Goal: Task Accomplishment & Management: Manage account settings

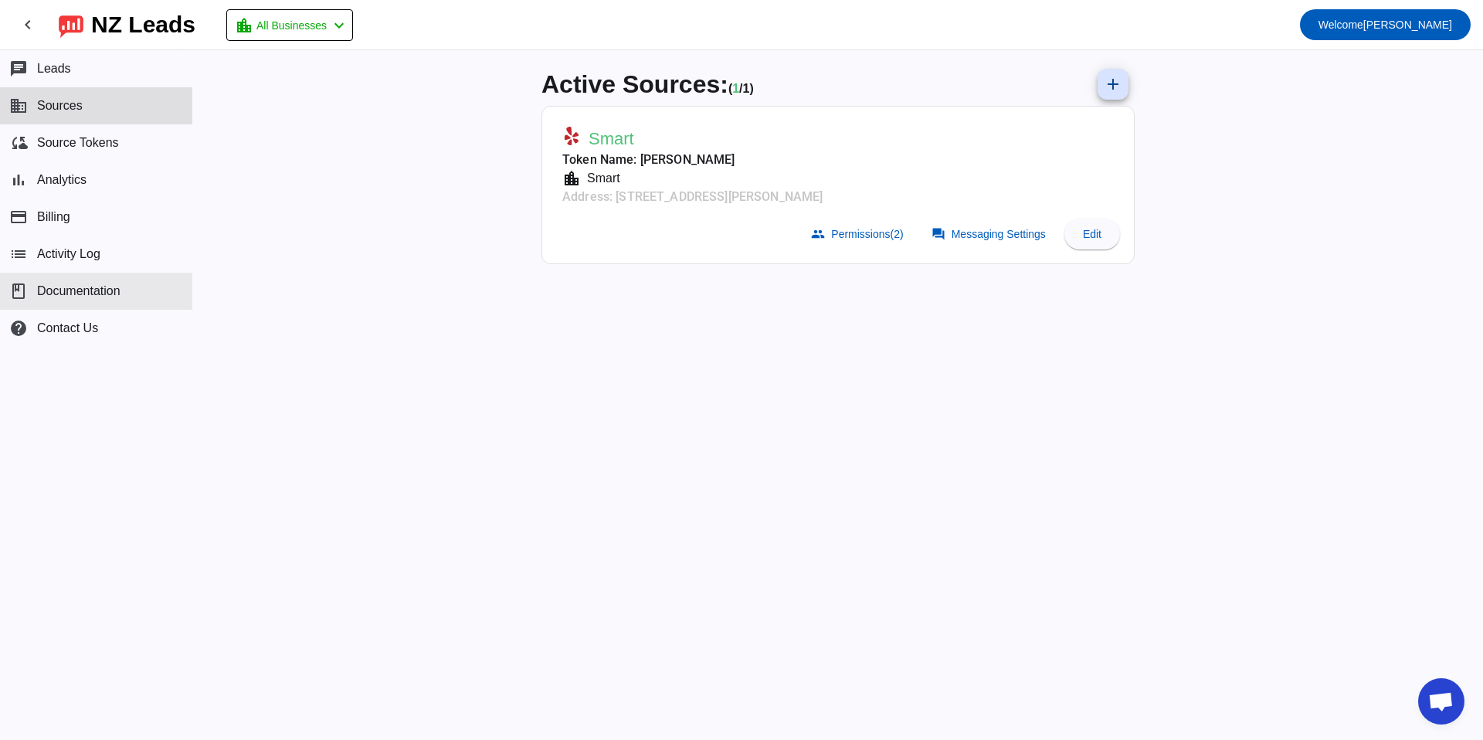
click at [86, 284] on span "Documentation" at bounding box center [78, 291] width 83 height 14
click at [984, 238] on span "Messaging Settings" at bounding box center [998, 234] width 94 height 12
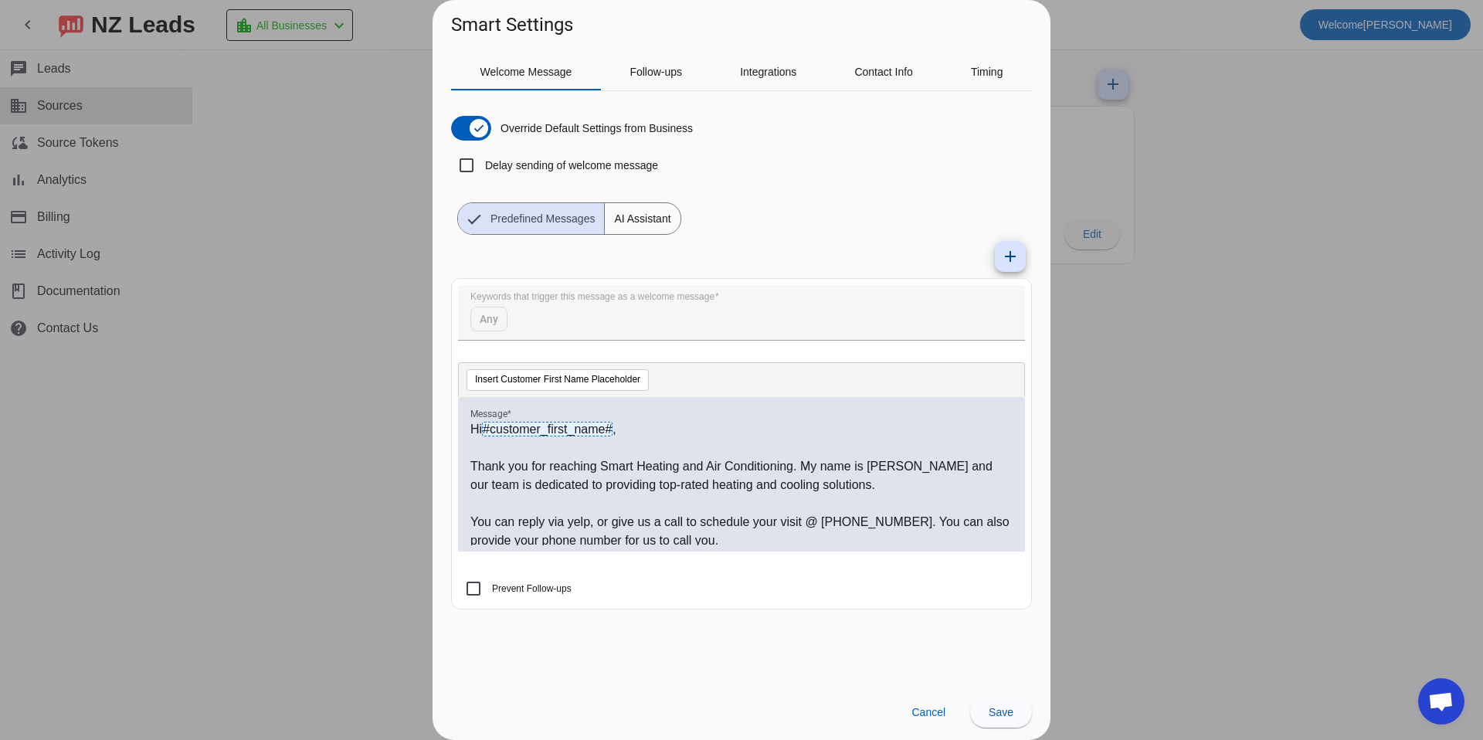
click at [641, 222] on span "AI Assistant" at bounding box center [642, 218] width 75 height 31
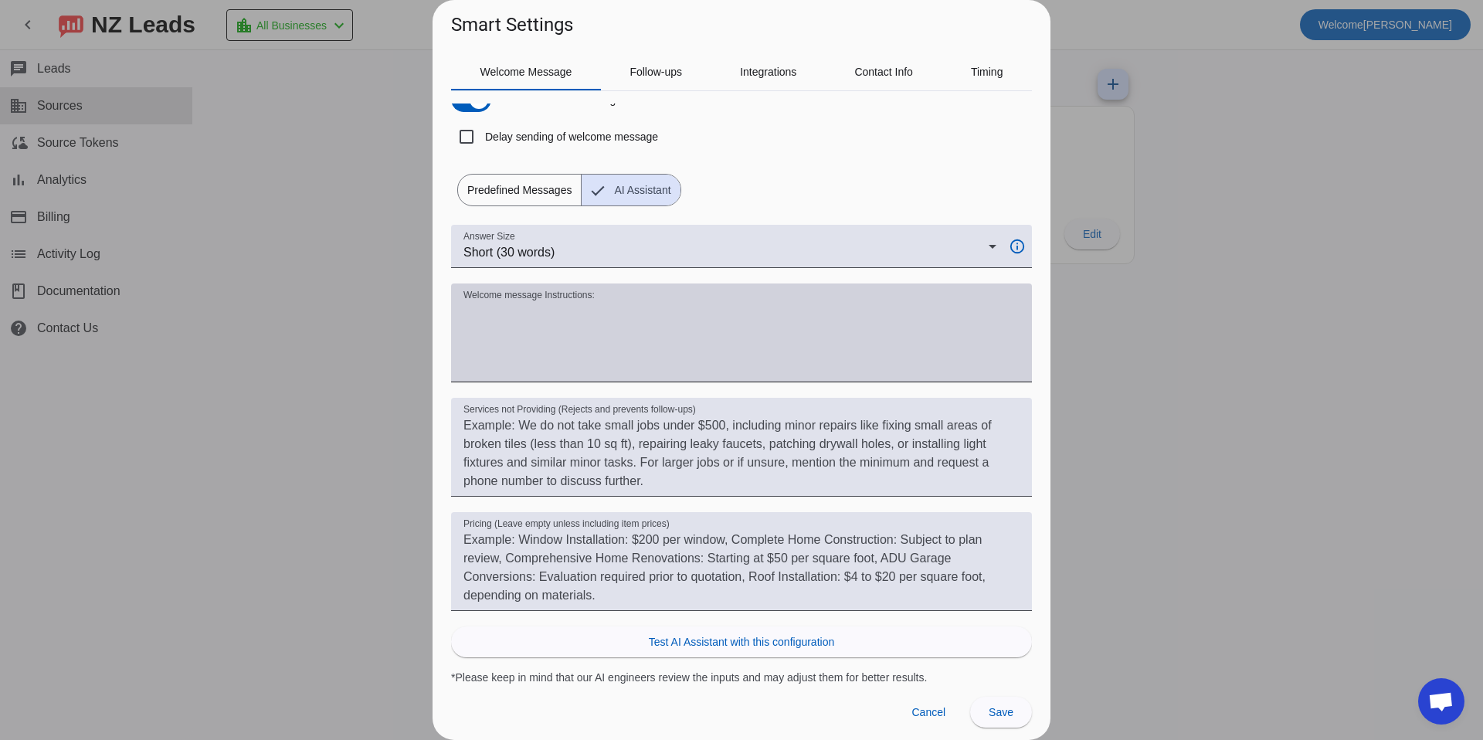
scroll to position [31, 0]
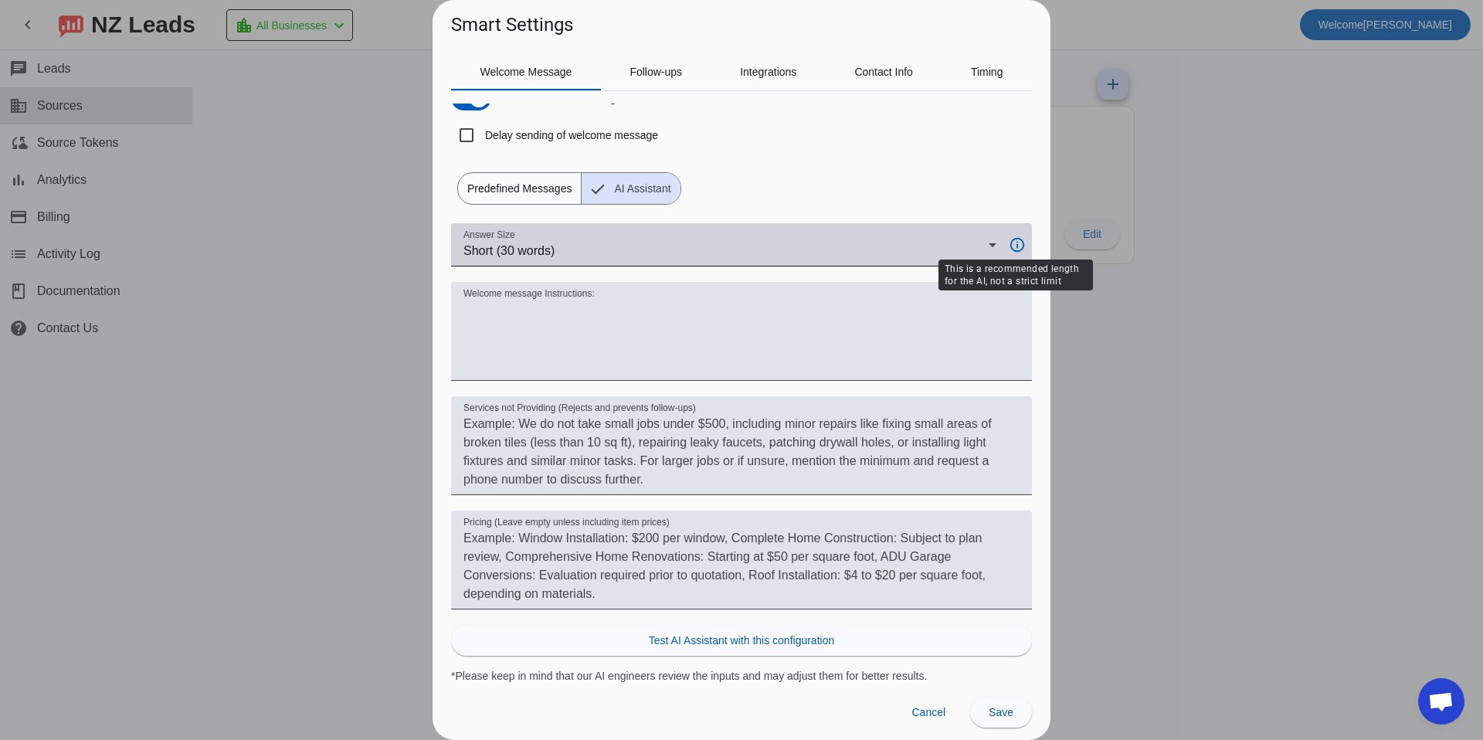
click at [1024, 241] on mat-icon "info_outline" at bounding box center [1015, 244] width 32 height 17
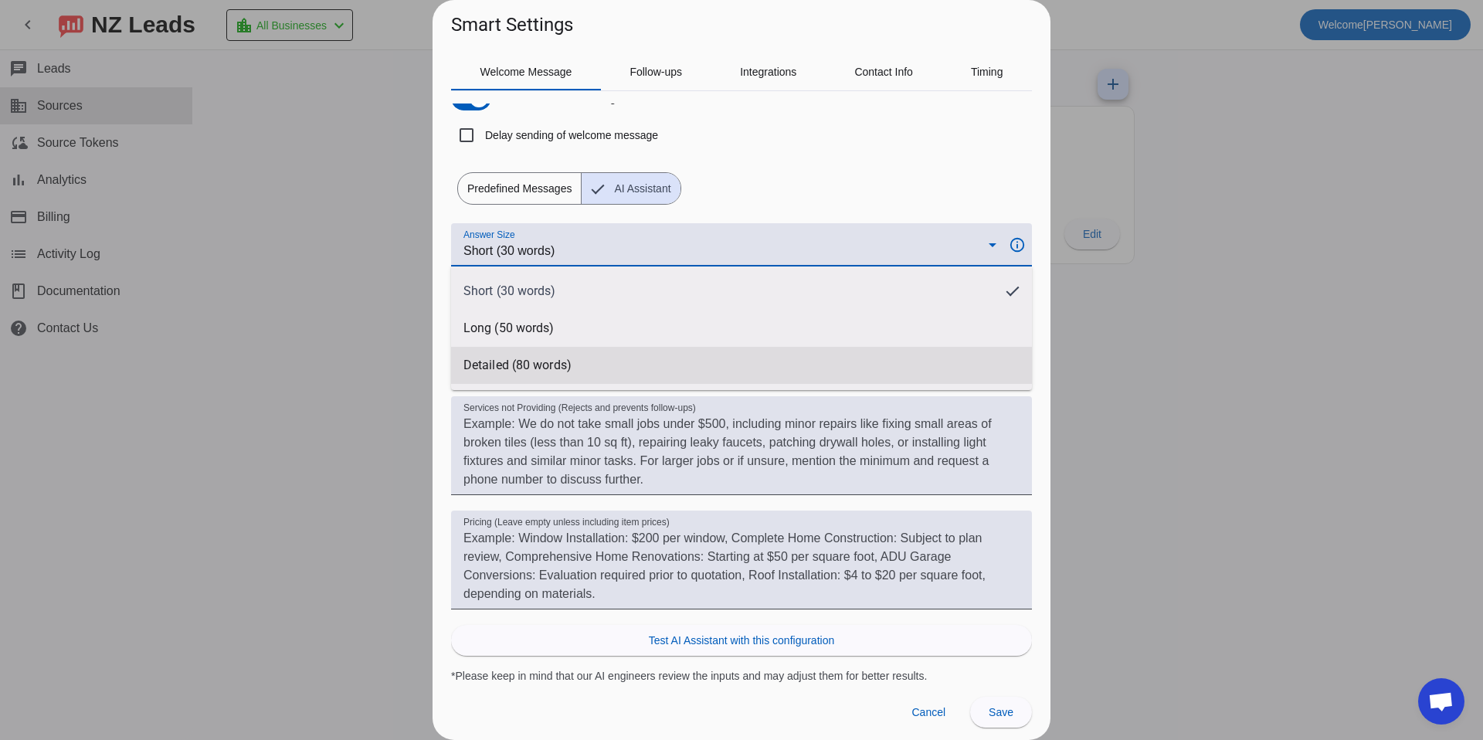
click at [826, 363] on mat-option "Detailed (80 words)" at bounding box center [741, 365] width 581 height 37
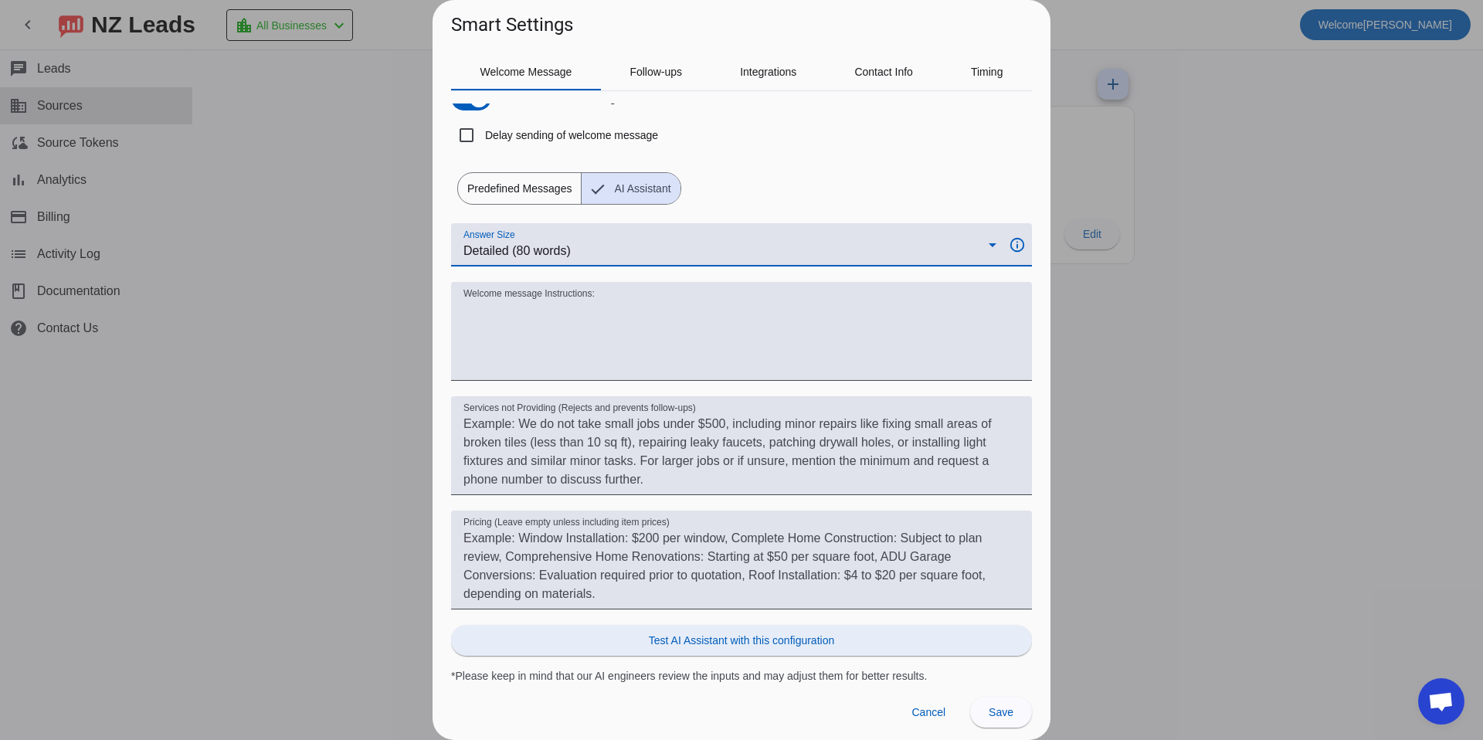
click at [724, 643] on span "Test AI Assistant with this configuration" at bounding box center [741, 640] width 185 height 15
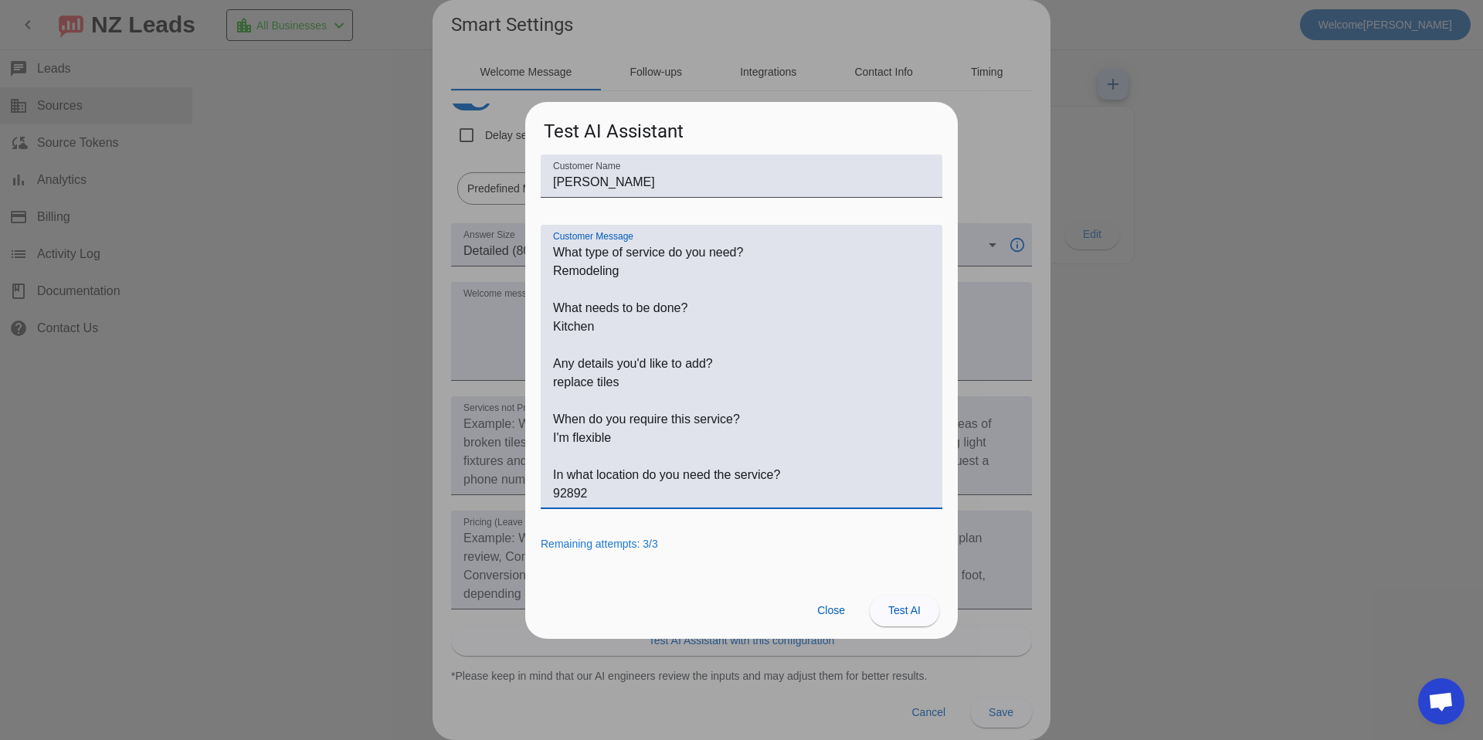
click at [626, 276] on textarea "Customer Message" at bounding box center [741, 372] width 377 height 259
click at [925, 611] on span at bounding box center [905, 610] width 70 height 37
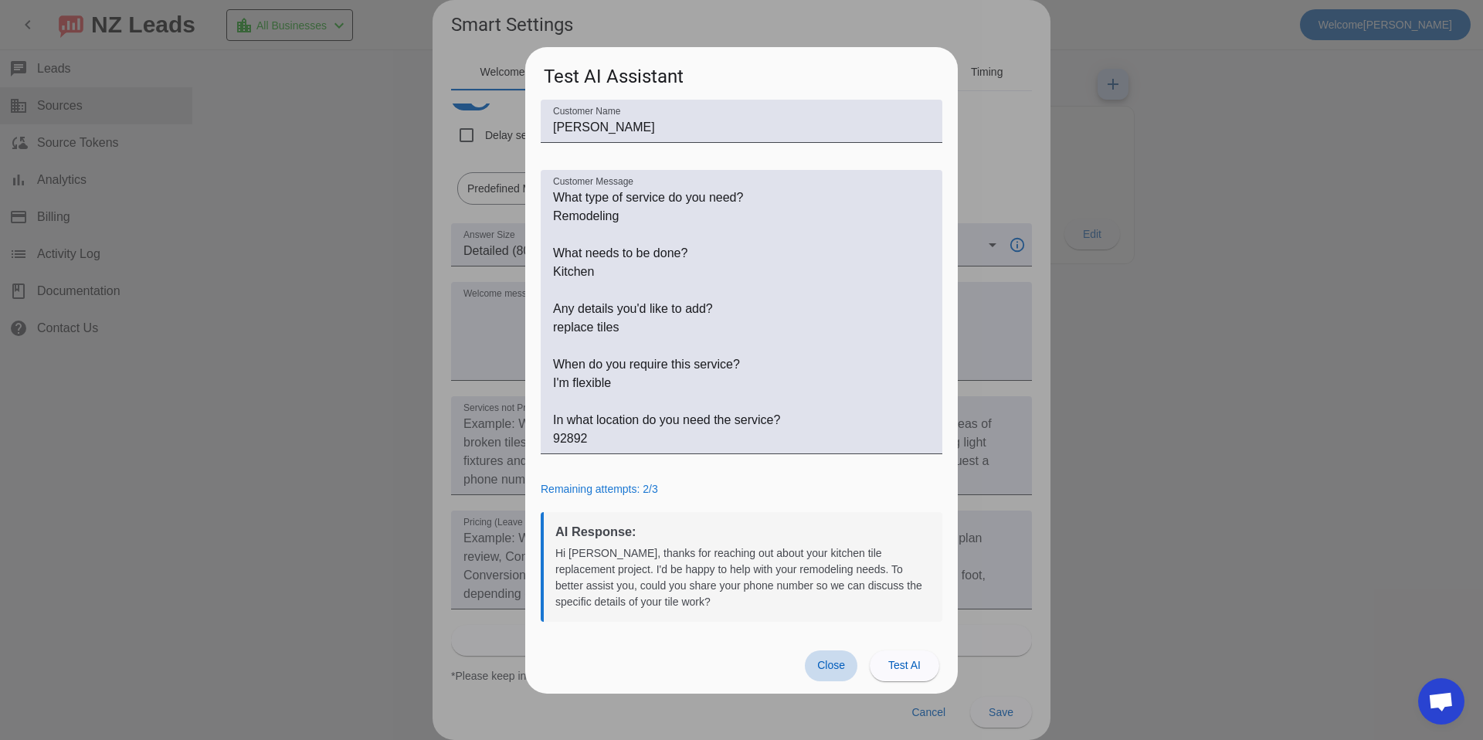
click at [824, 662] on span "Close" at bounding box center [831, 665] width 28 height 12
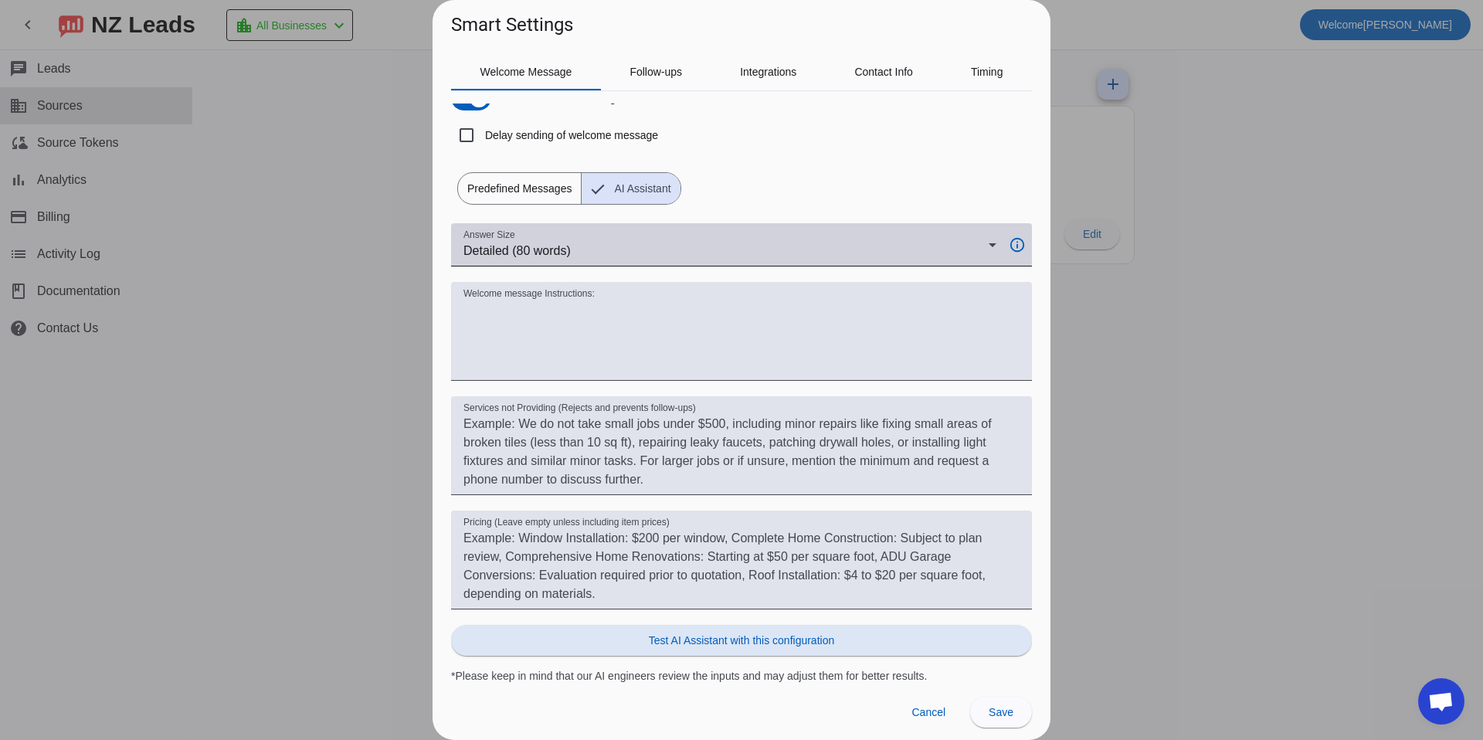
click at [688, 248] on div "Detailed (80 words)" at bounding box center [725, 251] width 525 height 19
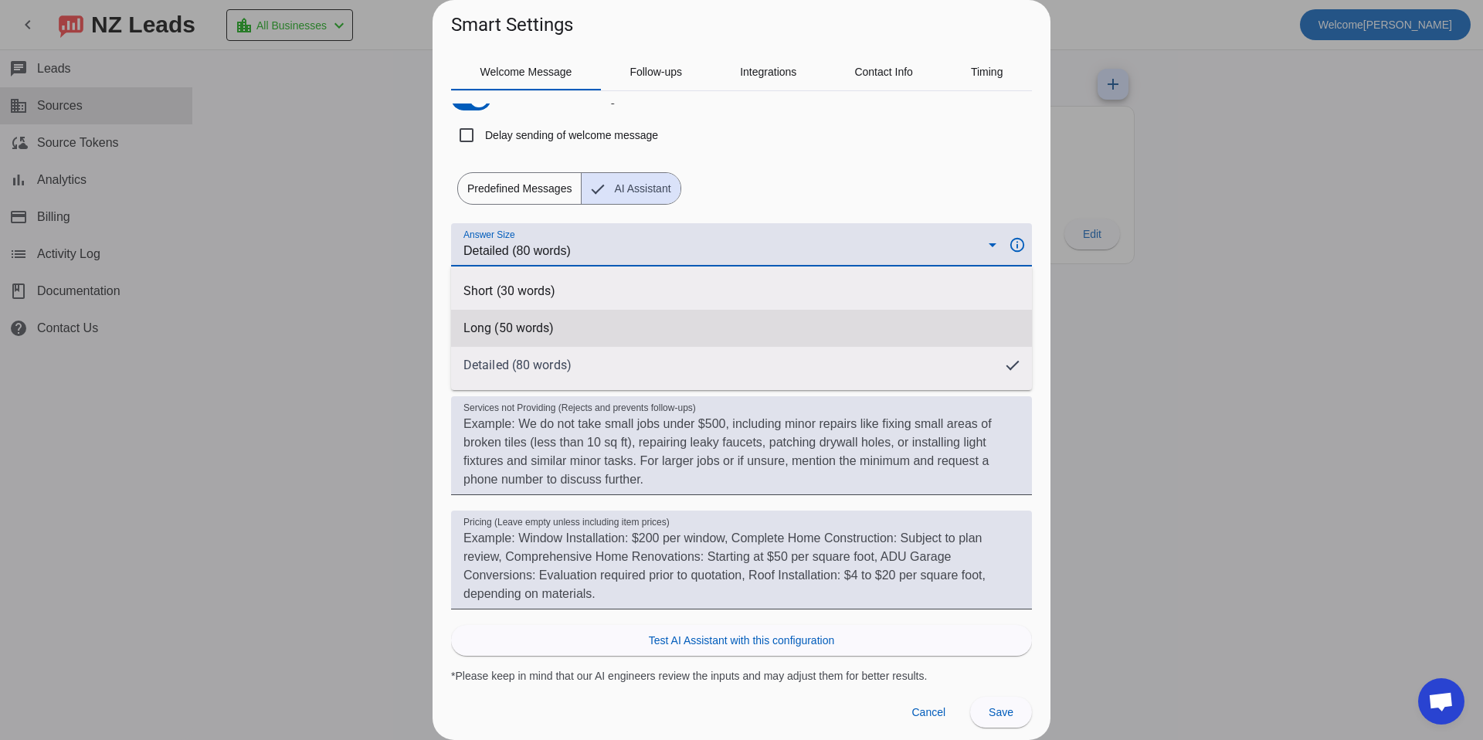
click at [539, 325] on span "Long (50 words)" at bounding box center [508, 327] width 90 height 15
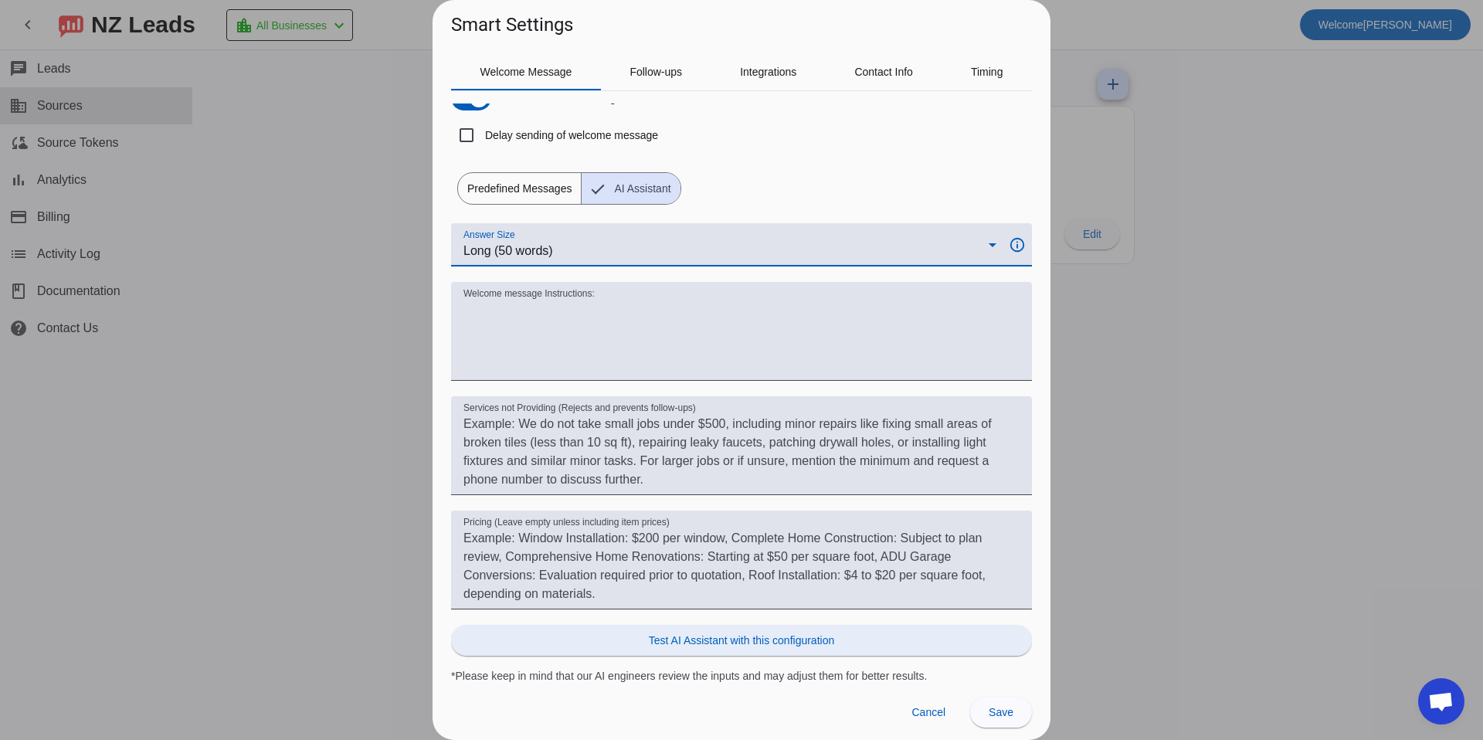
click at [775, 636] on span "Test AI Assistant with this configuration" at bounding box center [741, 640] width 185 height 15
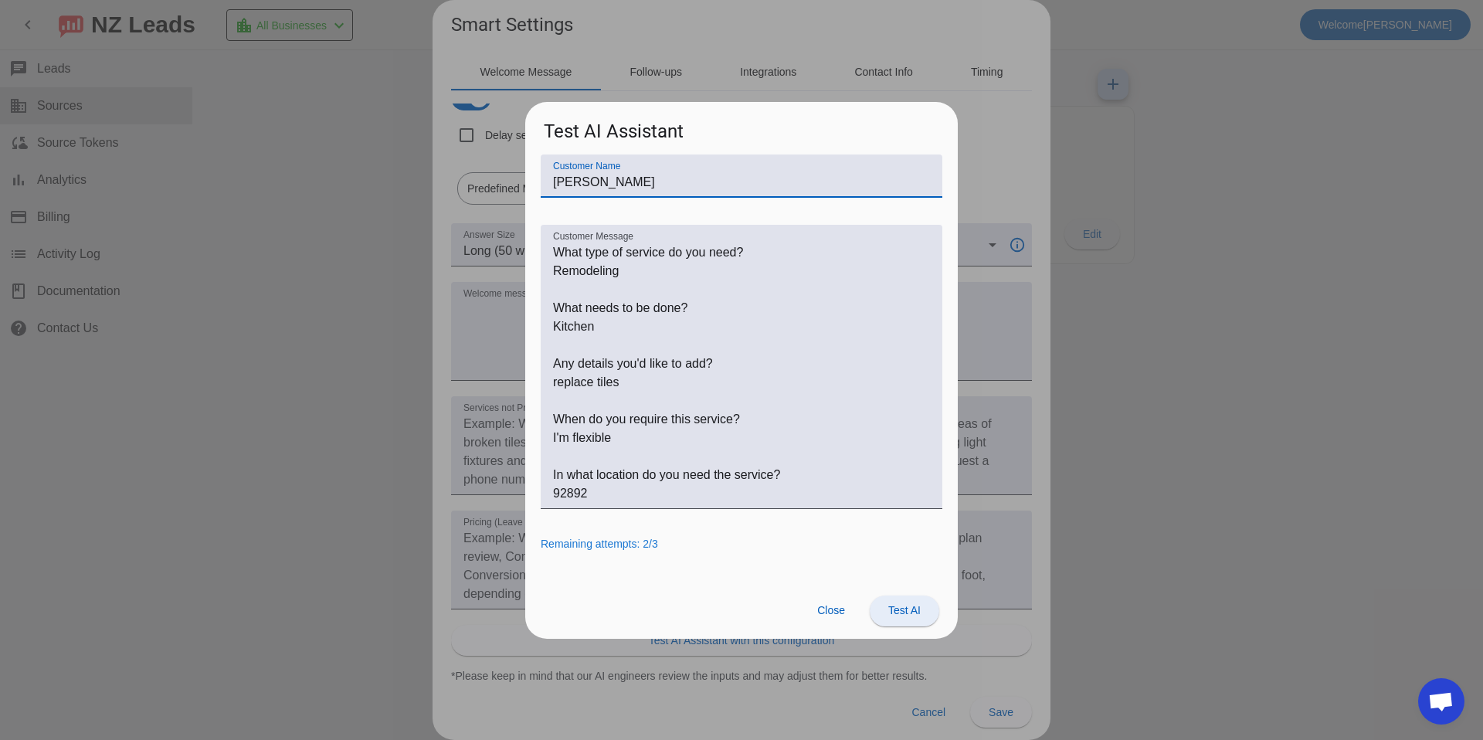
click at [923, 615] on span at bounding box center [905, 610] width 70 height 37
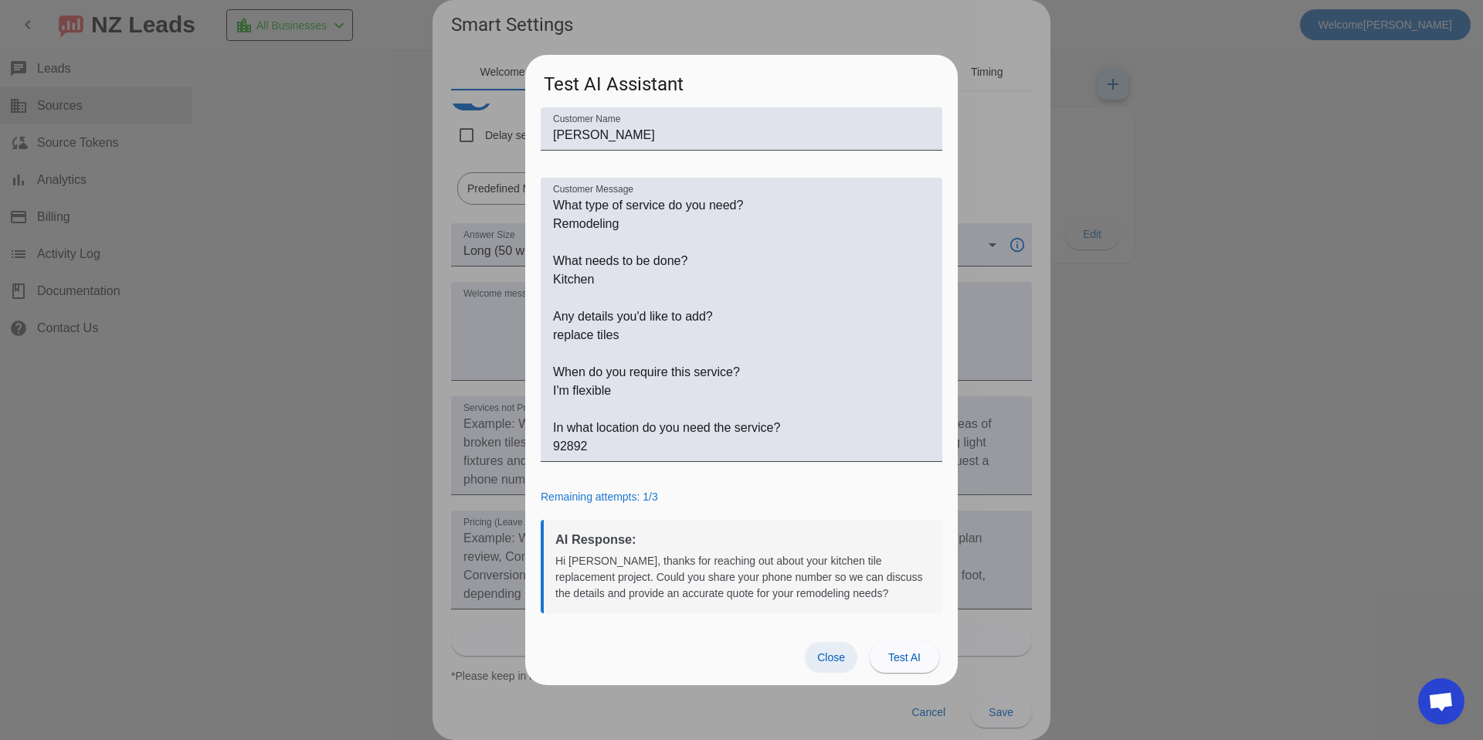
click at [839, 660] on span "Close" at bounding box center [831, 657] width 28 height 12
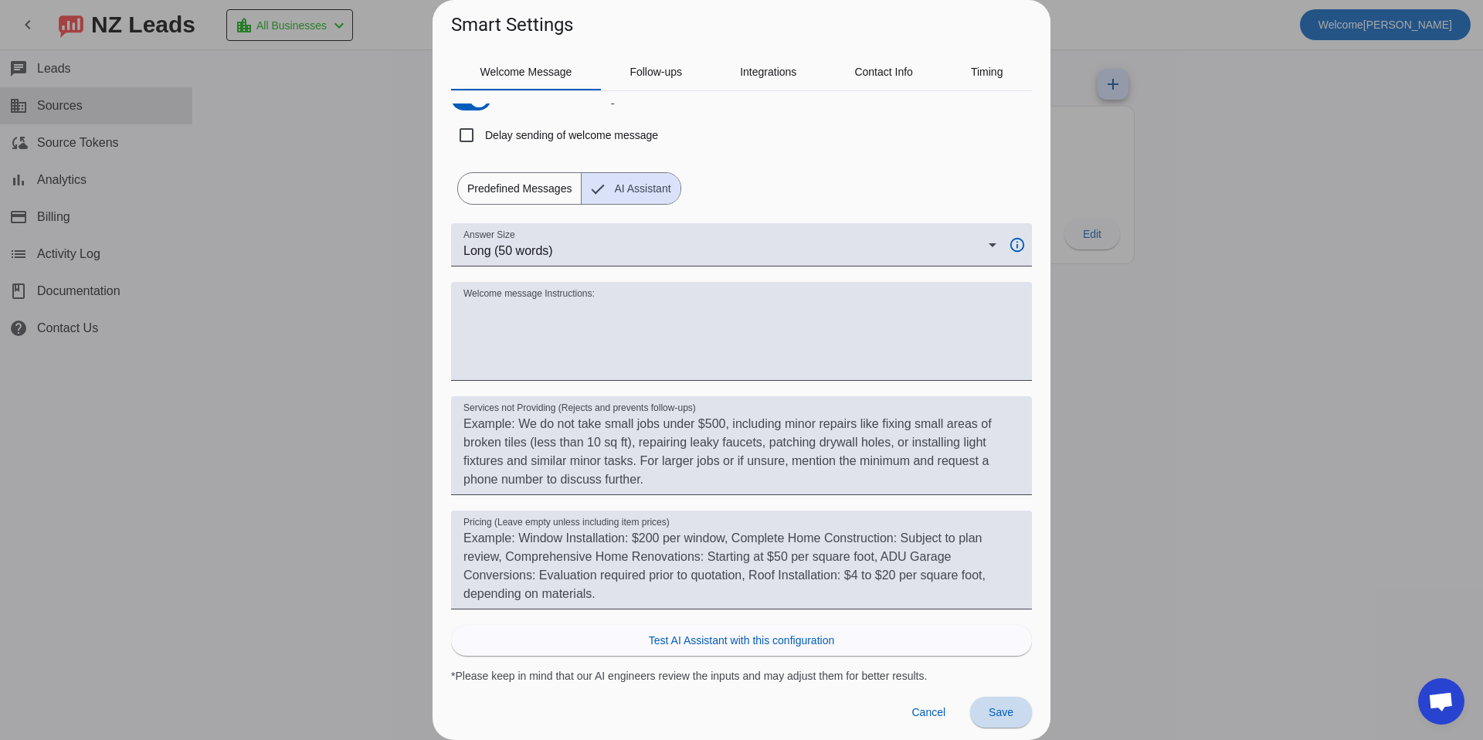
click at [997, 708] on span "Save" at bounding box center [1001, 712] width 25 height 12
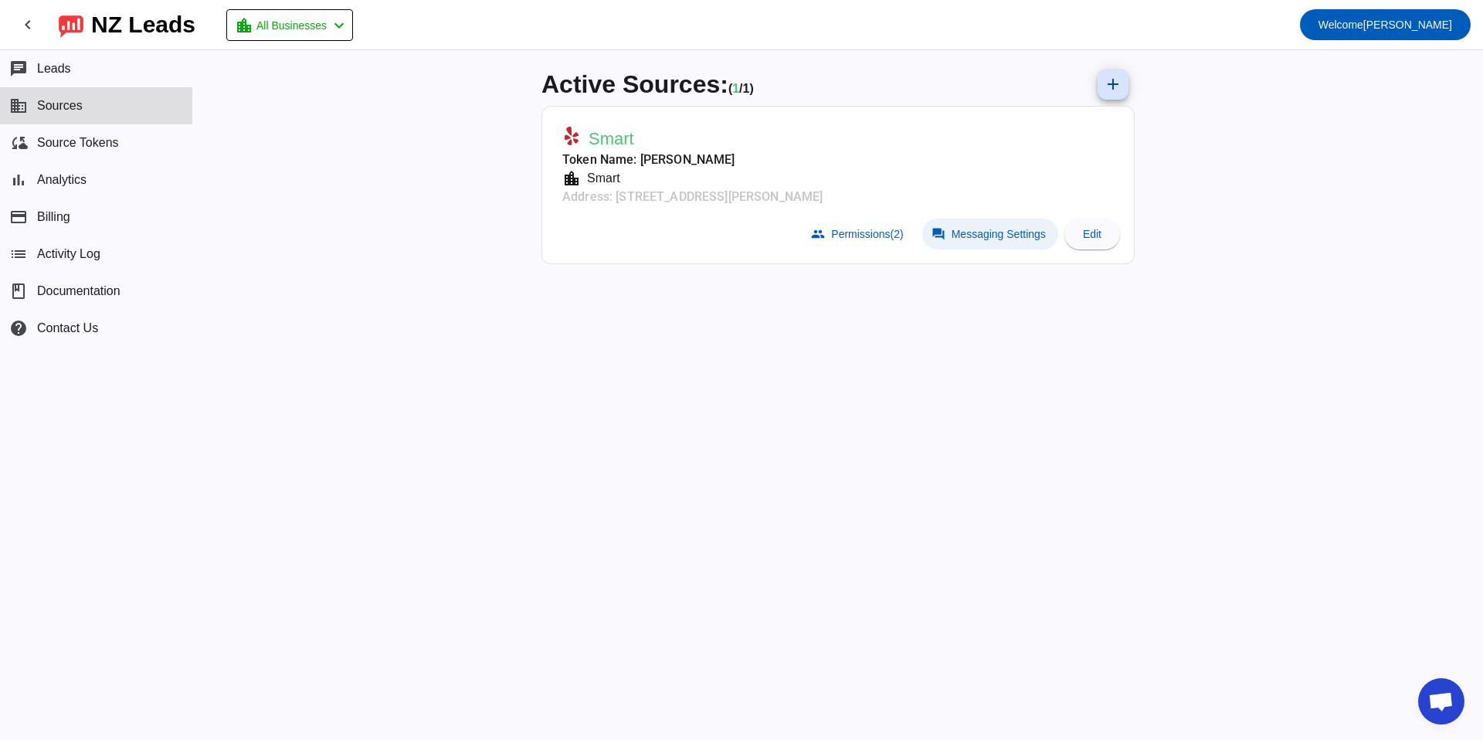
click at [957, 229] on span "Messaging Settings" at bounding box center [998, 234] width 94 height 12
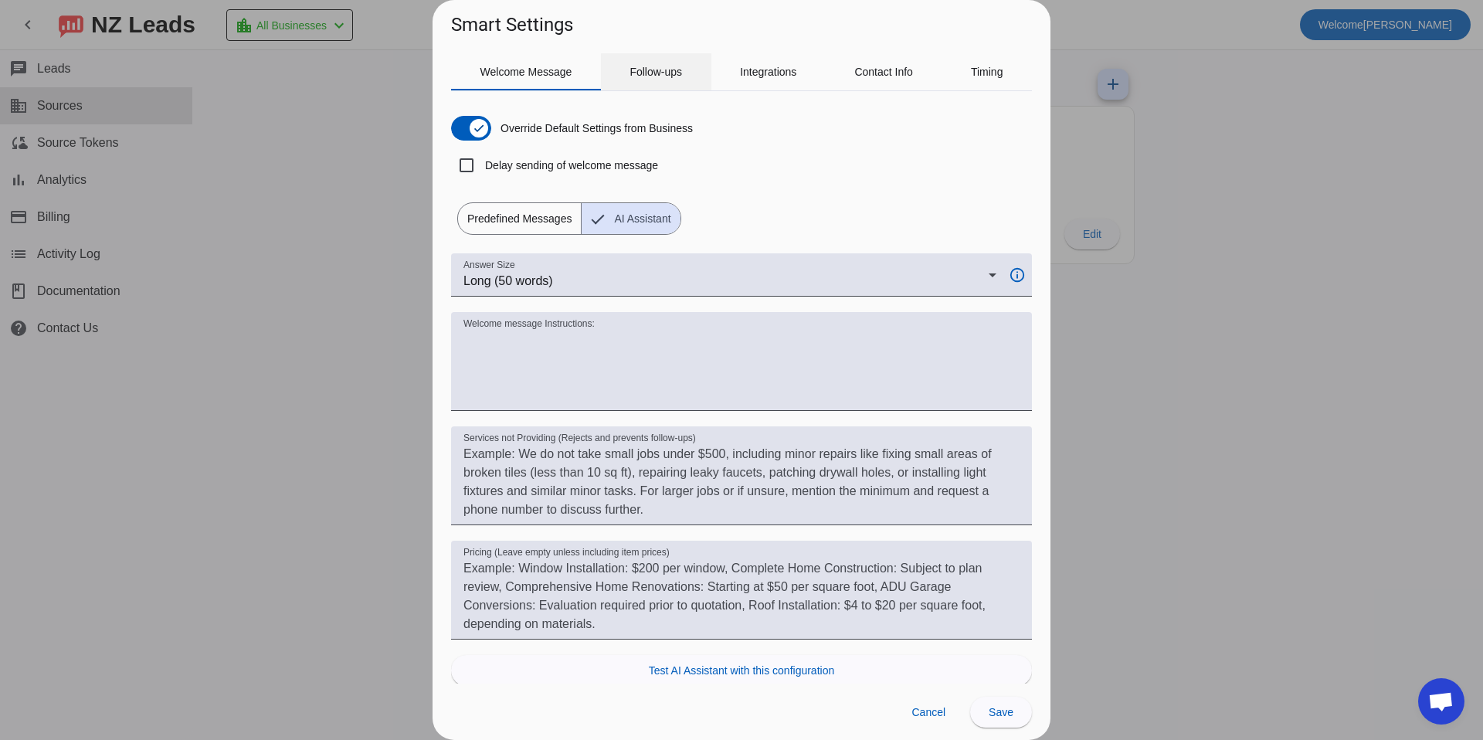
click at [661, 80] on span "Follow-ups" at bounding box center [655, 71] width 53 height 37
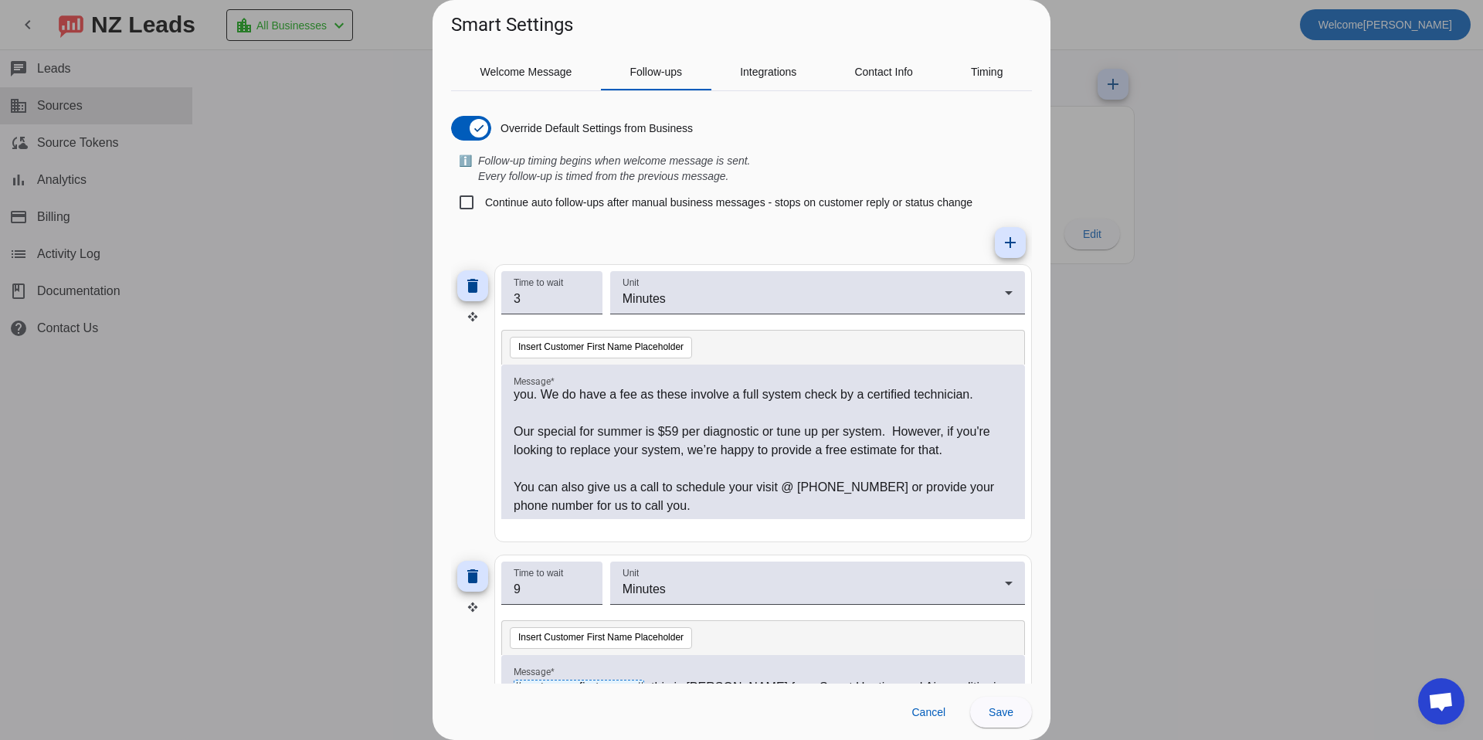
scroll to position [77, 0]
click at [687, 433] on p "Our special for summer is $59 per diagnostic or tune up per system. However, if…" at bounding box center [763, 440] width 499 height 37
click at [679, 433] on p "Our special for summer is $59 per diagnostic or tune up per system. However, if…" at bounding box center [763, 440] width 499 height 37
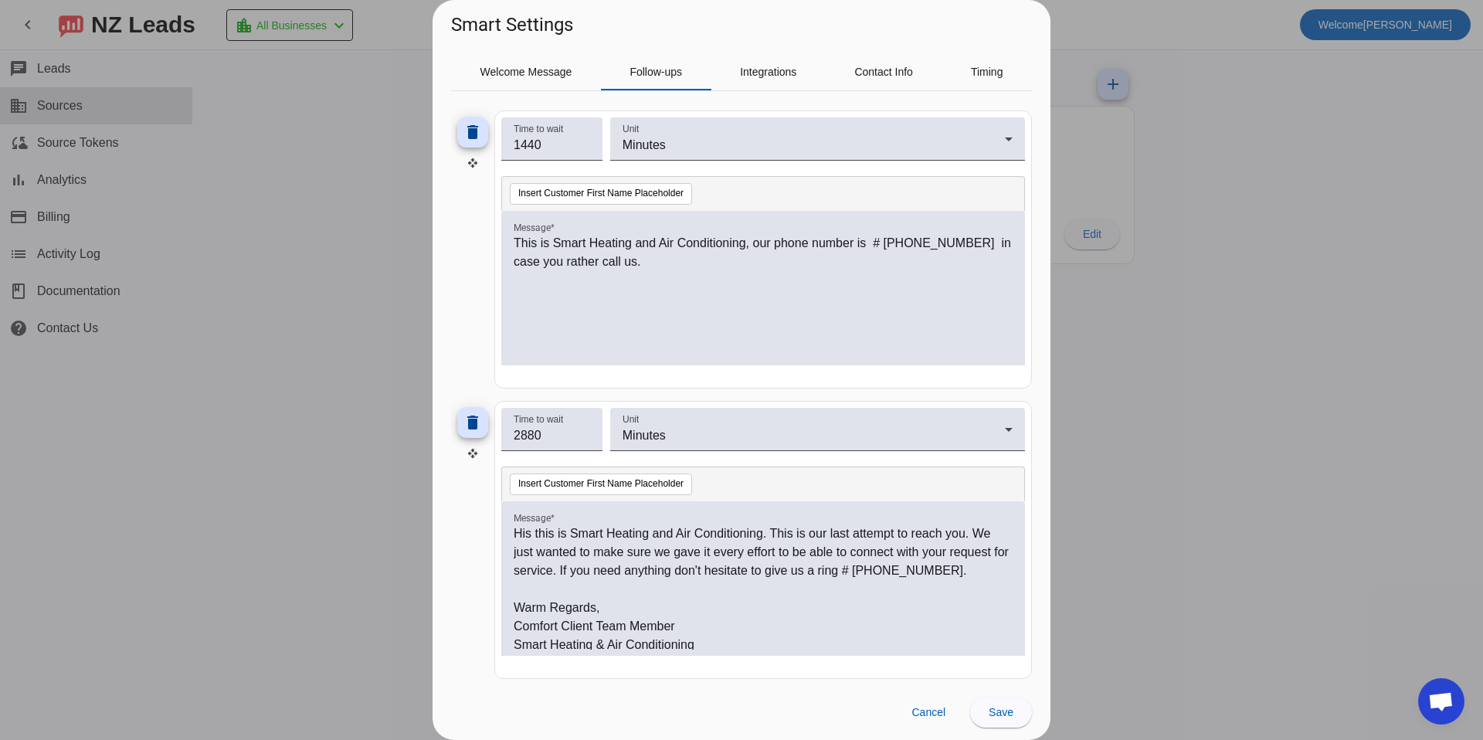
scroll to position [1327, 0]
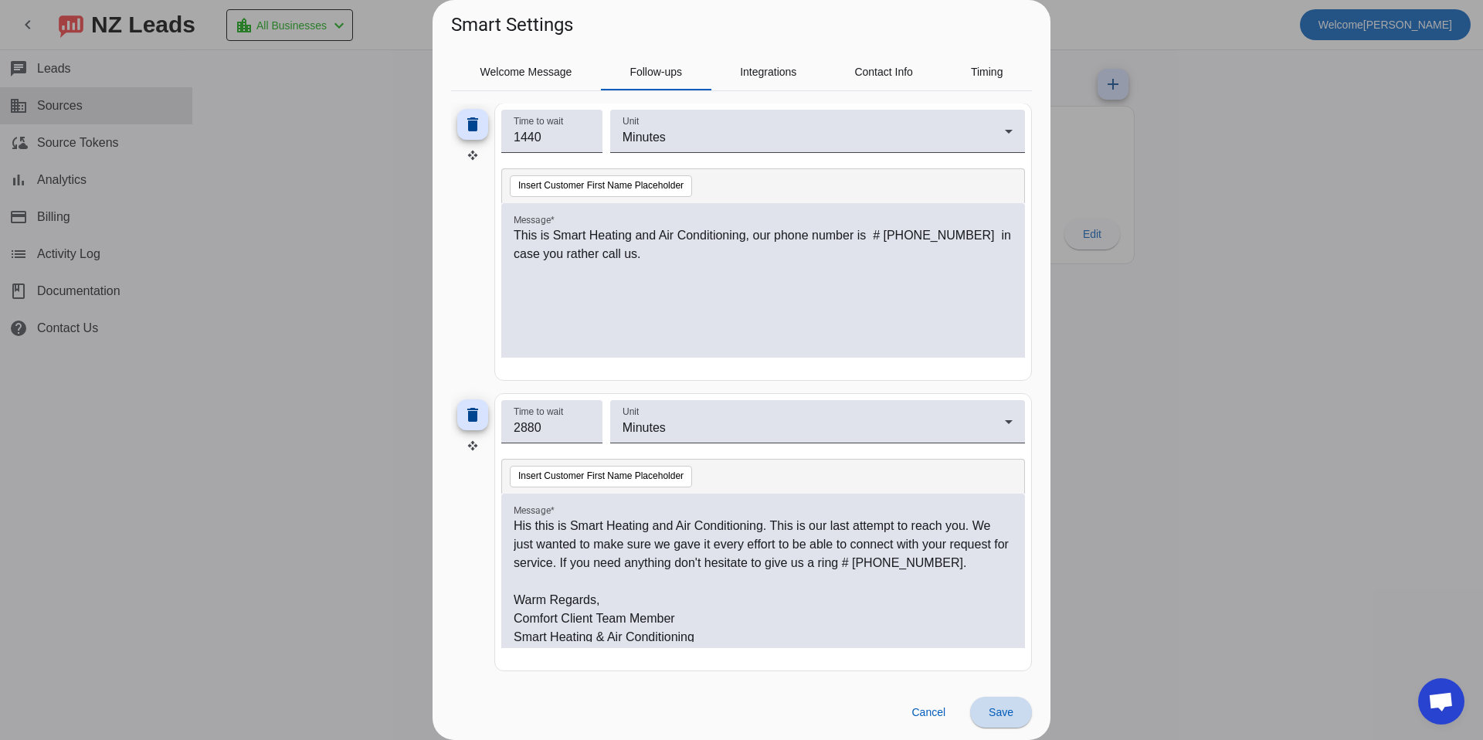
click at [997, 716] on span "Save" at bounding box center [1001, 712] width 25 height 12
